Goal: Information Seeking & Learning: Learn about a topic

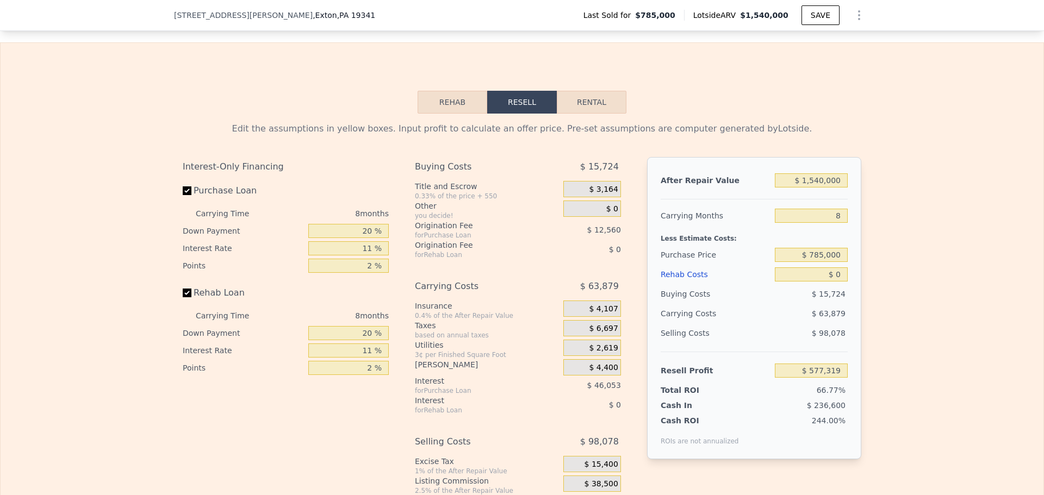
scroll to position [1171, 0]
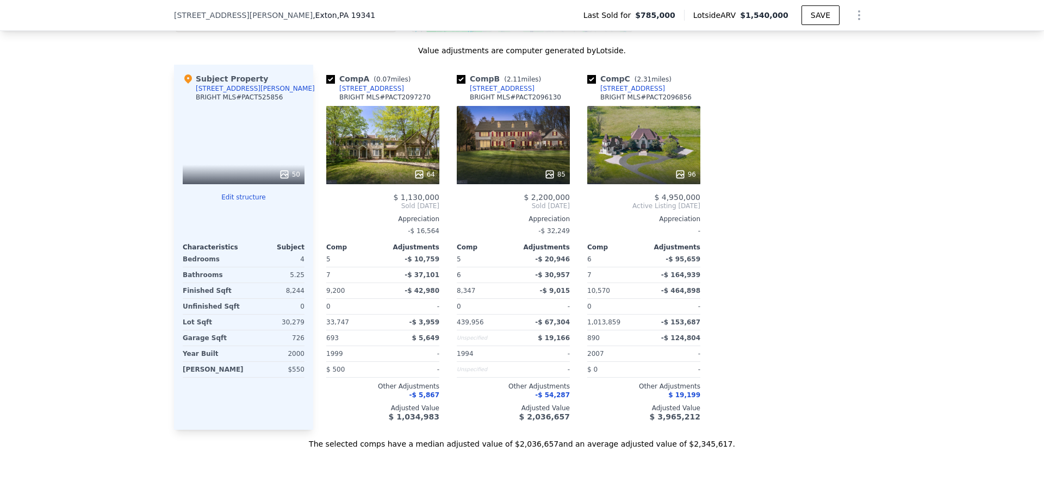
click at [233, 142] on div "50" at bounding box center [244, 145] width 122 height 78
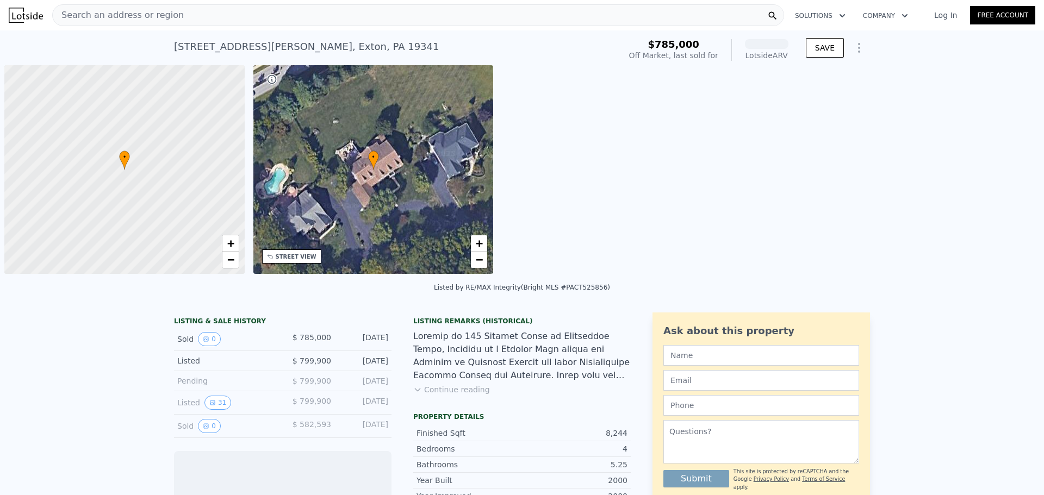
scroll to position [0, 4]
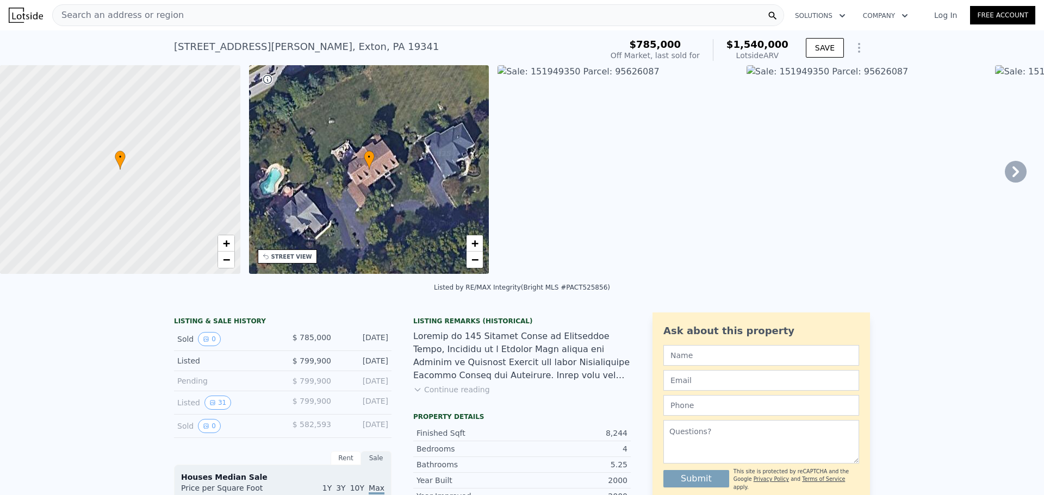
click at [796, 67] on img at bounding box center [866, 169] width 240 height 209
click at [268, 77] on icon at bounding box center [267, 79] width 11 height 11
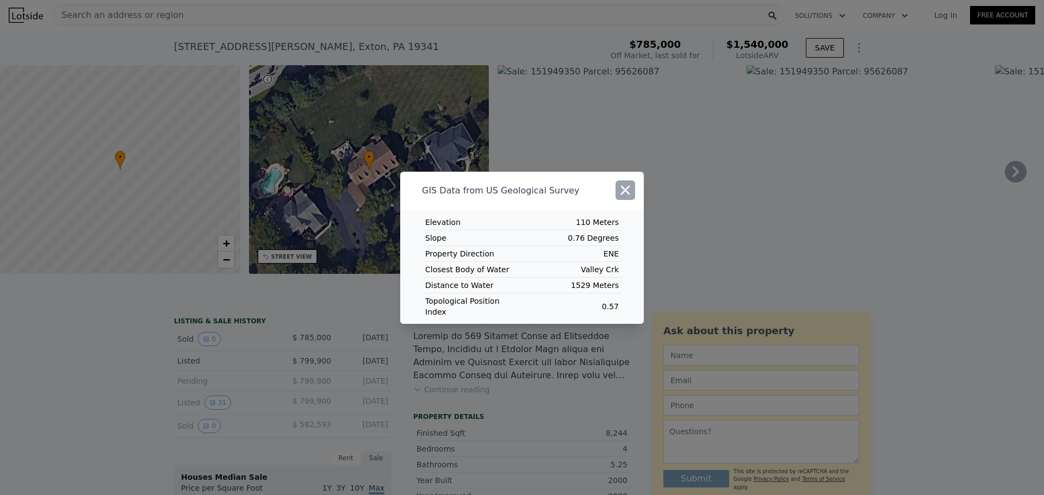
click at [620, 187] on button "button" at bounding box center [625, 190] width 20 height 20
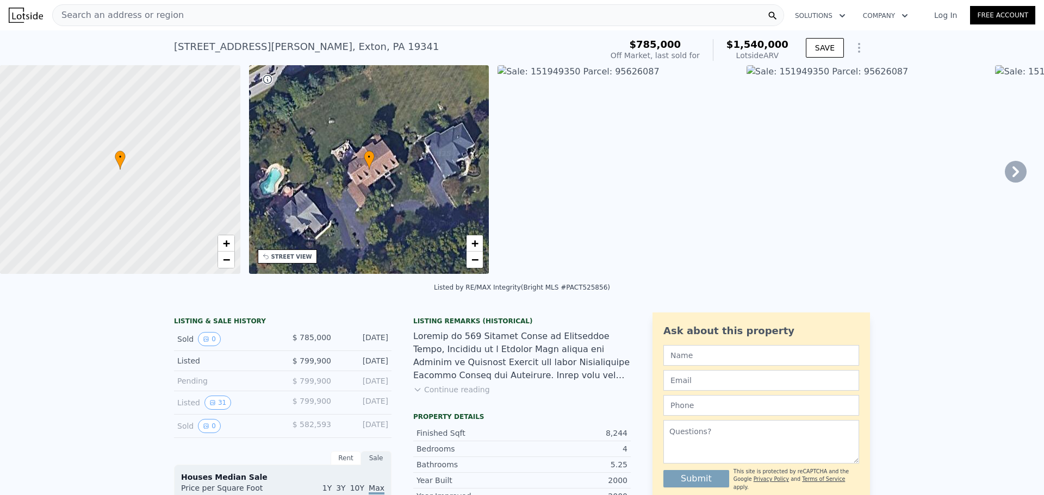
click at [1012, 173] on icon at bounding box center [1015, 171] width 7 height 11
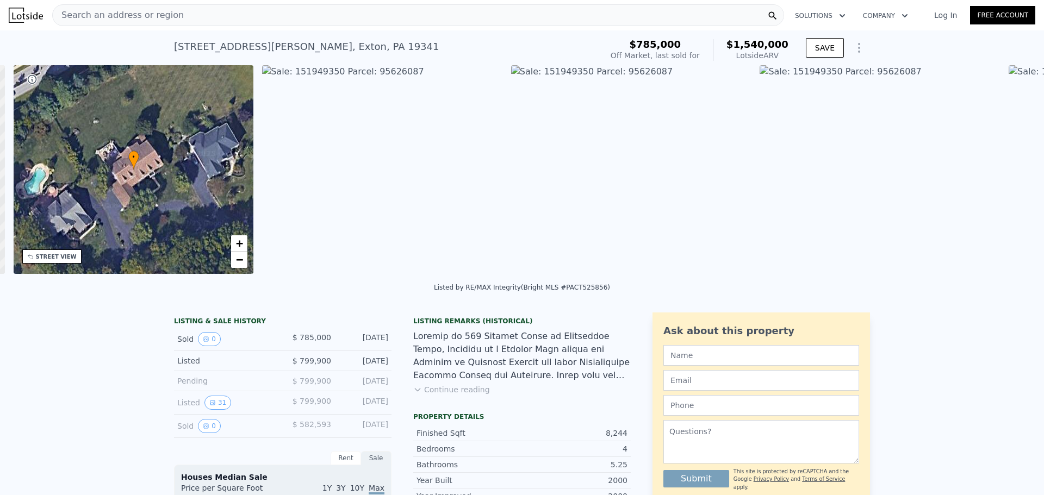
scroll to position [0, 253]
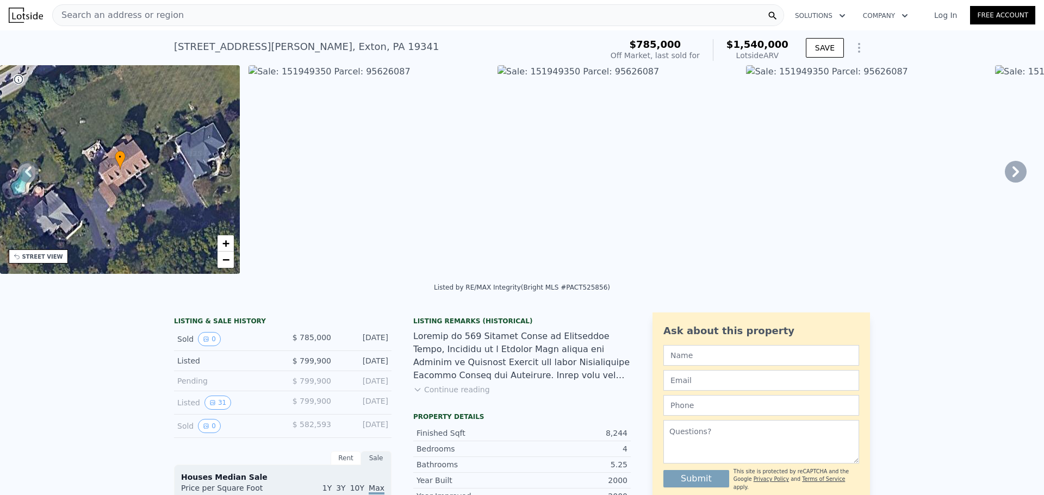
click at [1012, 173] on icon at bounding box center [1015, 171] width 7 height 11
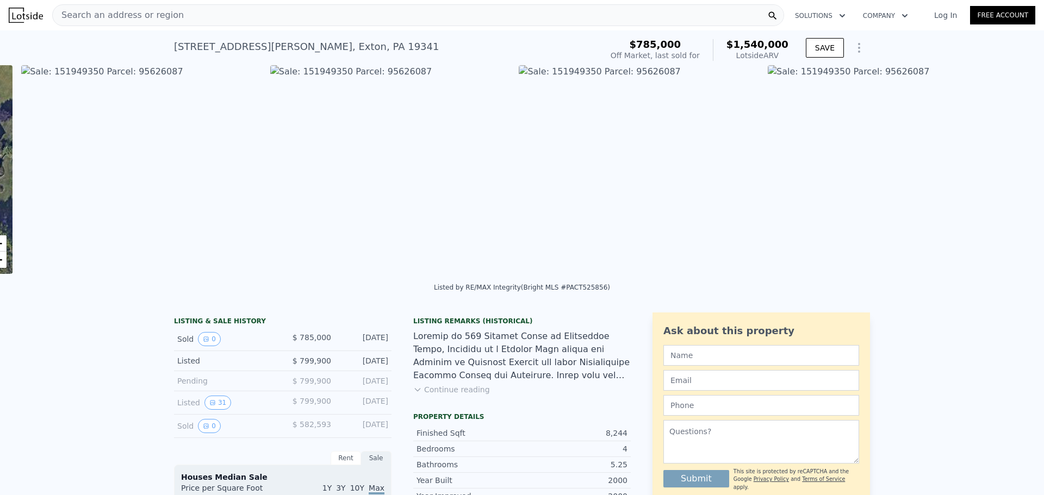
scroll to position [0, 497]
